Goal: Find contact information: Find contact information

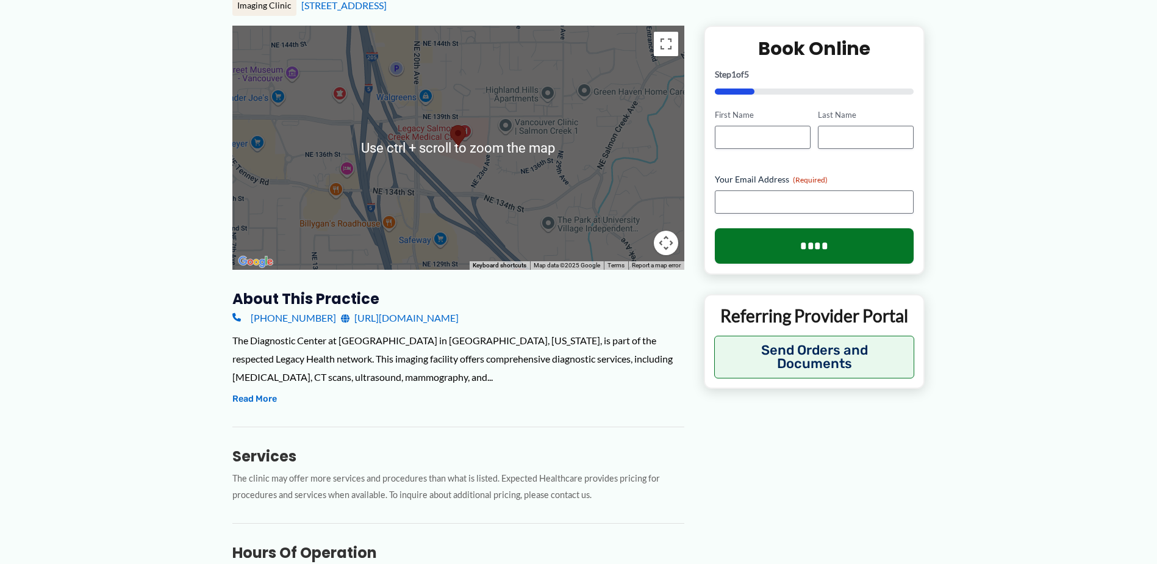
scroll to position [183, 0]
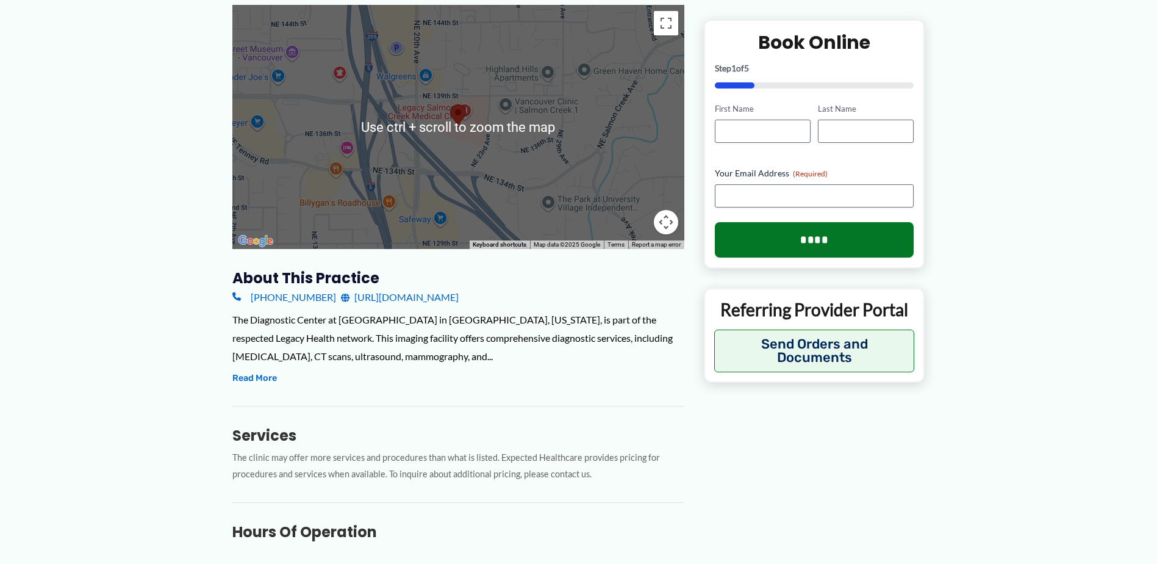
click at [440, 371] on div "The Diagnostic Center at [GEOGRAPHIC_DATA] in [GEOGRAPHIC_DATA], [US_STATE], is…" at bounding box center [458, 348] width 452 height 76
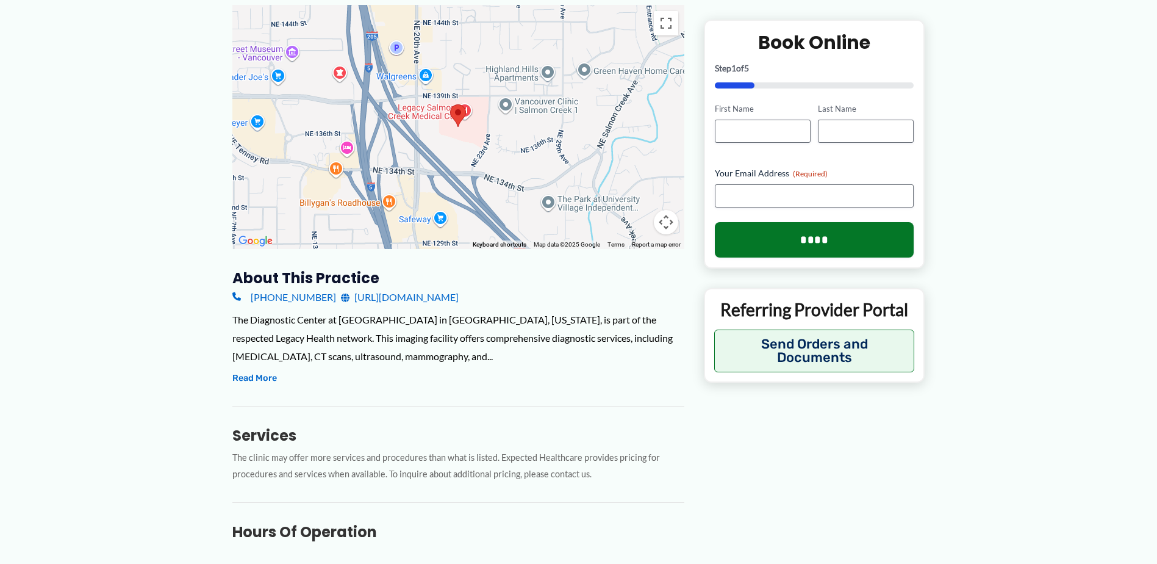
click at [400, 331] on div "The Diagnostic Center at [GEOGRAPHIC_DATA] in [GEOGRAPHIC_DATA], [US_STATE], is…" at bounding box center [458, 337] width 452 height 54
click at [317, 300] on div "[PHONE_NUMBER] [URL][DOMAIN_NAME]" at bounding box center [458, 297] width 452 height 18
copy link "[PHONE_NUMBER]"
click at [377, 354] on div "The Diagnostic Center at [GEOGRAPHIC_DATA] in [GEOGRAPHIC_DATA], [US_STATE], is…" at bounding box center [458, 337] width 452 height 54
click at [389, 354] on div "The Diagnostic Center at [GEOGRAPHIC_DATA] in [GEOGRAPHIC_DATA], [US_STATE], is…" at bounding box center [458, 337] width 452 height 54
